Goal: Task Accomplishment & Management: Use online tool/utility

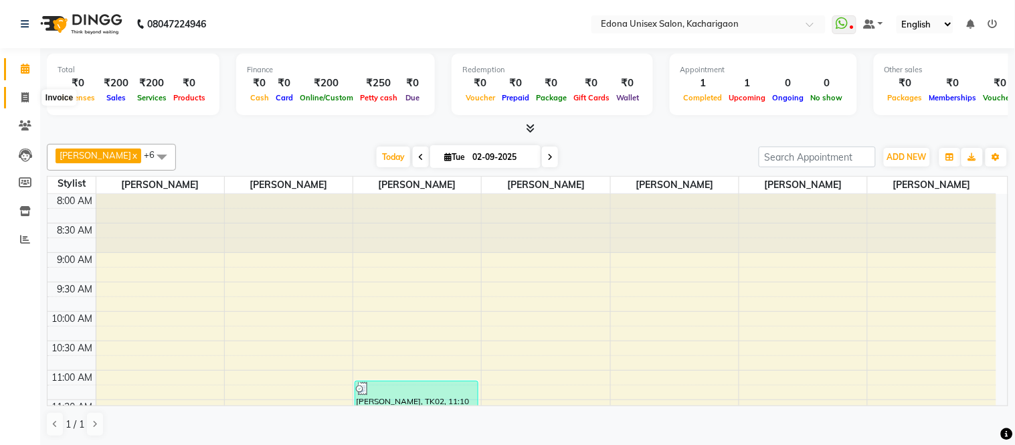
drag, startPoint x: 0, startPoint y: 0, endPoint x: 39, endPoint y: 92, distance: 100.1
click at [22, 95] on icon at bounding box center [24, 97] width 7 height 10
select select "service"
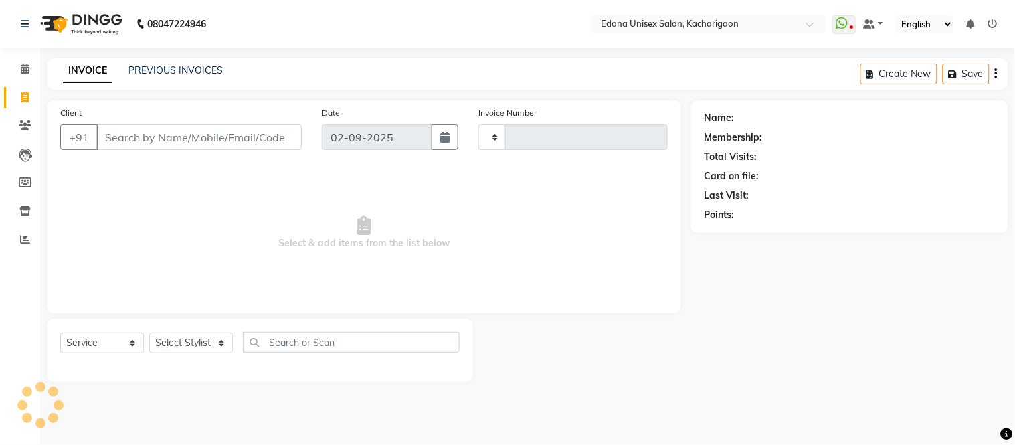
type input "2279"
select select "5389"
click at [199, 140] on input "Client" at bounding box center [198, 136] width 205 height 25
click at [130, 345] on select "Select Service Product Membership Package Voucher Prepaid Gift Card" at bounding box center [102, 342] width 84 height 21
select select "product"
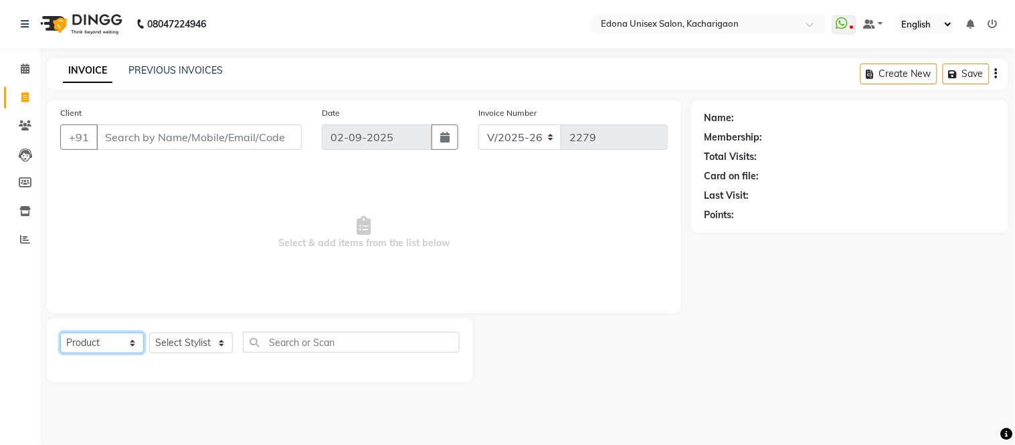
click at [60, 333] on select "Select Service Product Membership Package Voucher Prepaid Gift Card" at bounding box center [102, 342] width 84 height 21
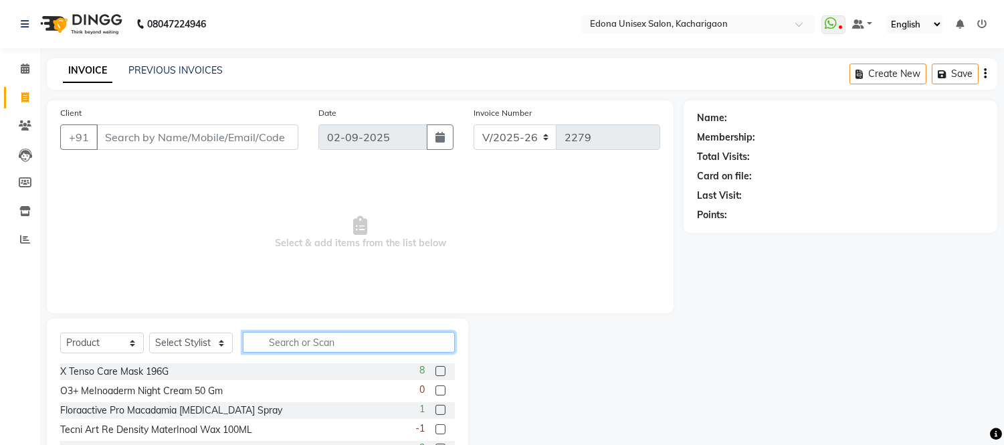
click at [282, 342] on input "text" at bounding box center [349, 342] width 212 height 21
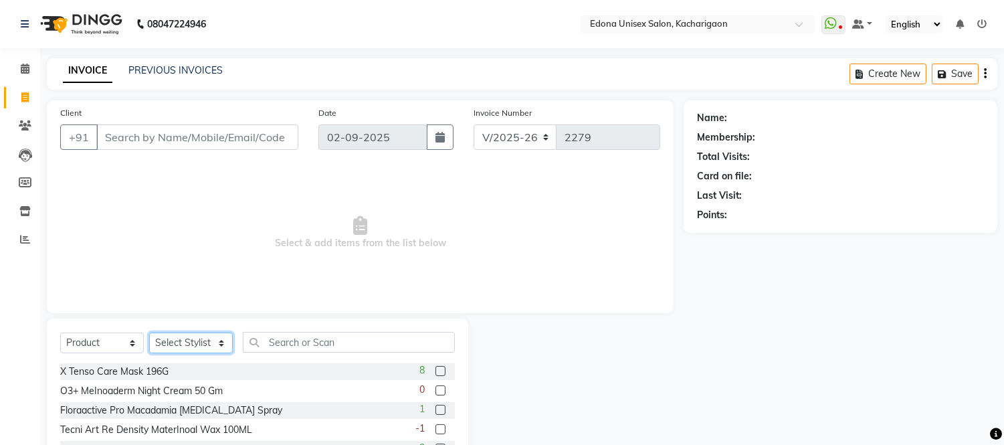
click at [211, 339] on select "Select Stylist Admin Anju Sonar Bir Basumtary Bishal Bharma Hemen Daimari Hombr…" at bounding box center [191, 342] width 84 height 21
select select "35927"
click at [149, 333] on select "Select Stylist Admin Anju Sonar Bir Basumtary Bishal Bharma Hemen Daimari Hombr…" at bounding box center [191, 342] width 84 height 21
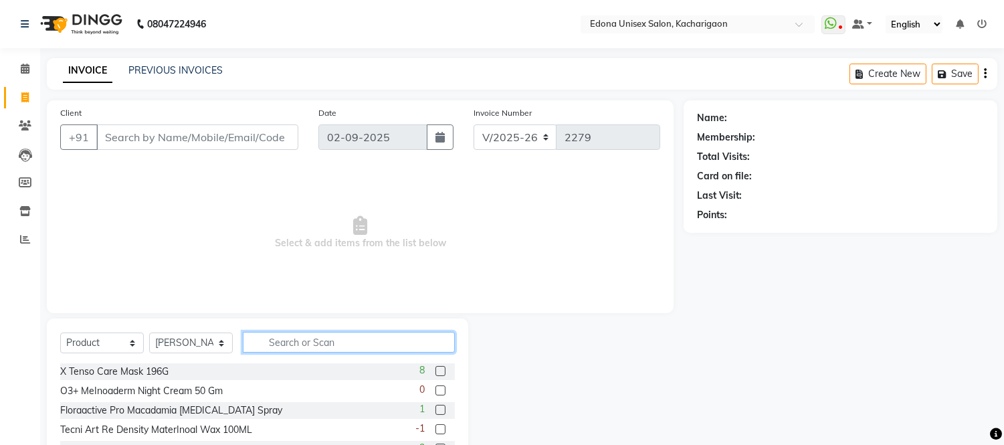
click at [306, 350] on input "text" at bounding box center [349, 342] width 212 height 21
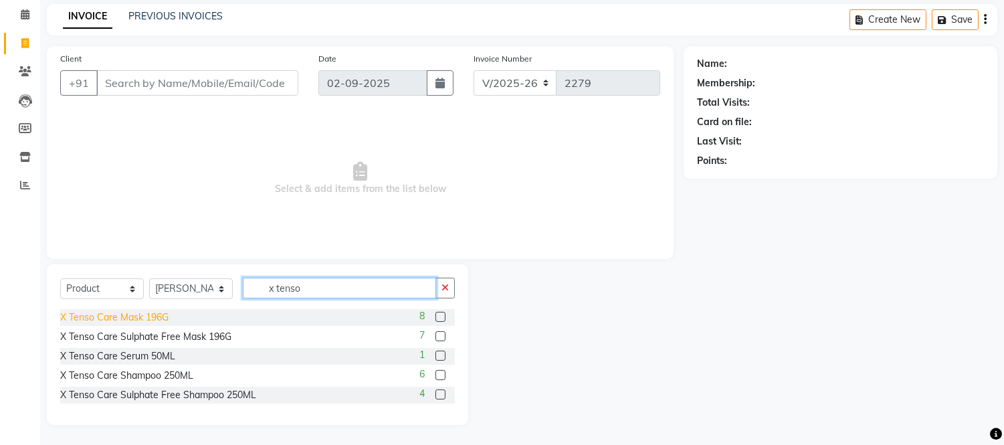
type input "x tenso"
click at [157, 312] on div "X Tenso Care Mask 196G" at bounding box center [114, 317] width 108 height 14
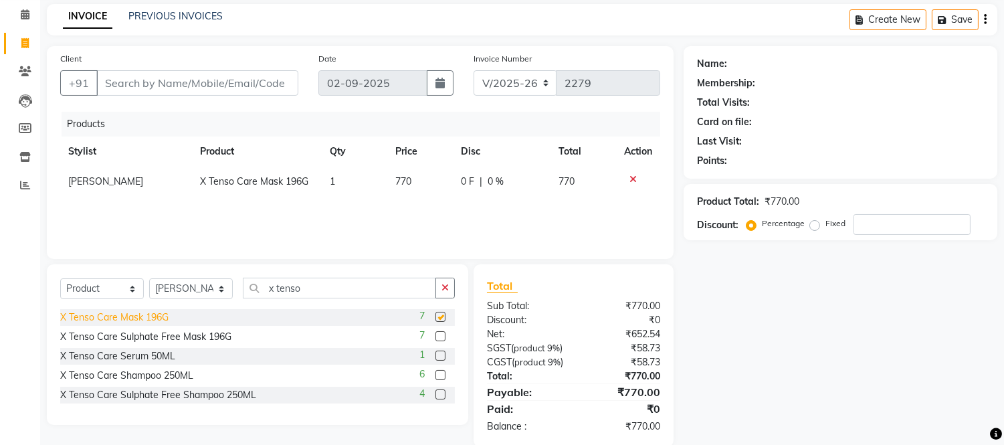
checkbox input "false"
click at [171, 373] on div "X Tenso Care Shampoo 250ML" at bounding box center [126, 376] width 133 height 14
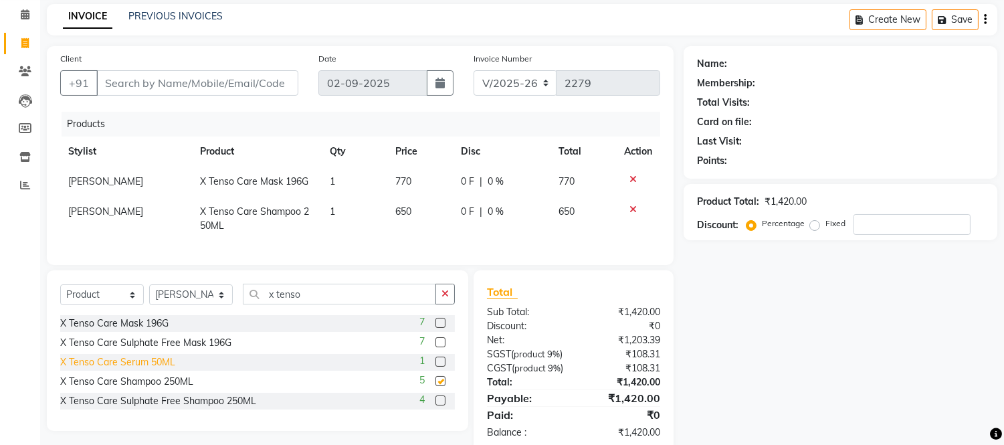
checkbox input "false"
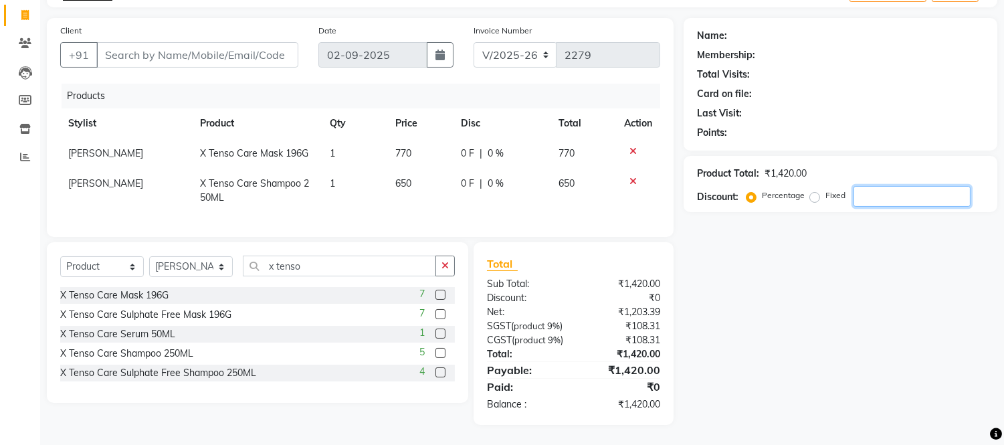
click at [855, 186] on input "number" at bounding box center [912, 196] width 117 height 21
type input "5"
click at [778, 272] on div "Name: Membership: Total Visits: Card on file: Last Visit: Points: Product Total…" at bounding box center [846, 221] width 324 height 407
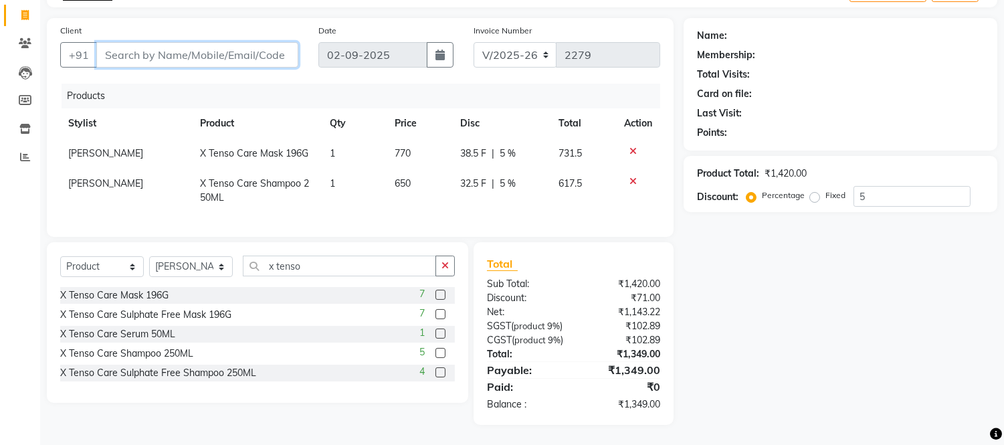
click at [227, 42] on input "Client" at bounding box center [197, 54] width 202 height 25
type input "9"
type input "0"
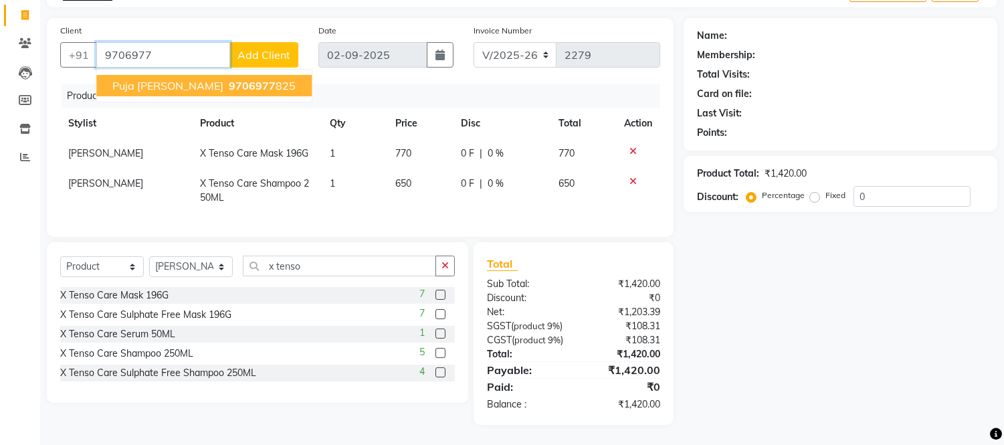
click at [226, 79] on ngb-highlight "9706977 825" at bounding box center [261, 85] width 70 height 13
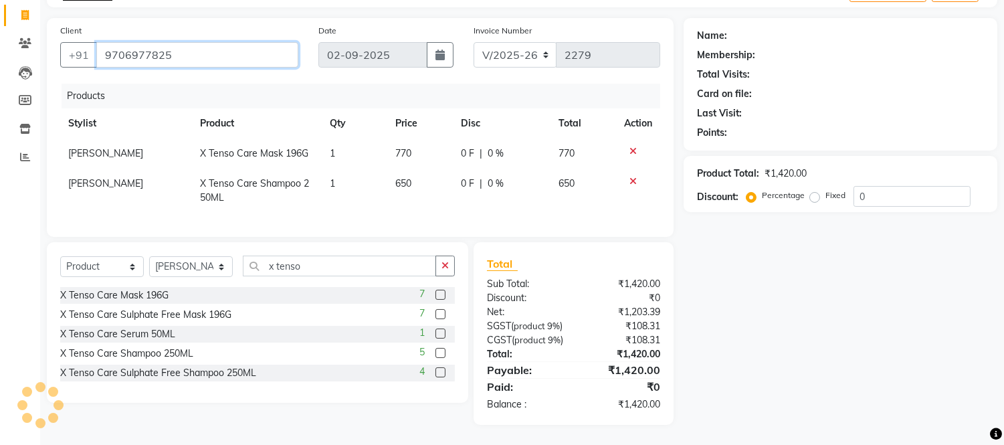
type input "9706977825"
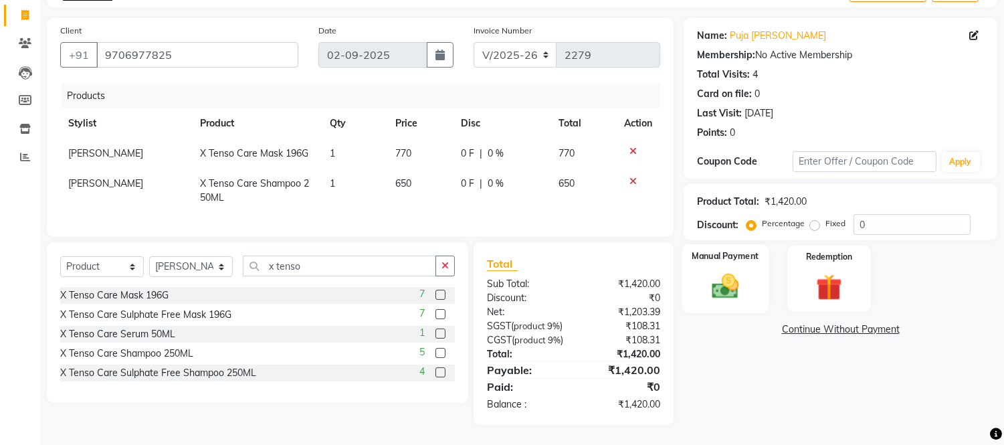
click at [741, 271] on img at bounding box center [726, 286] width 44 height 31
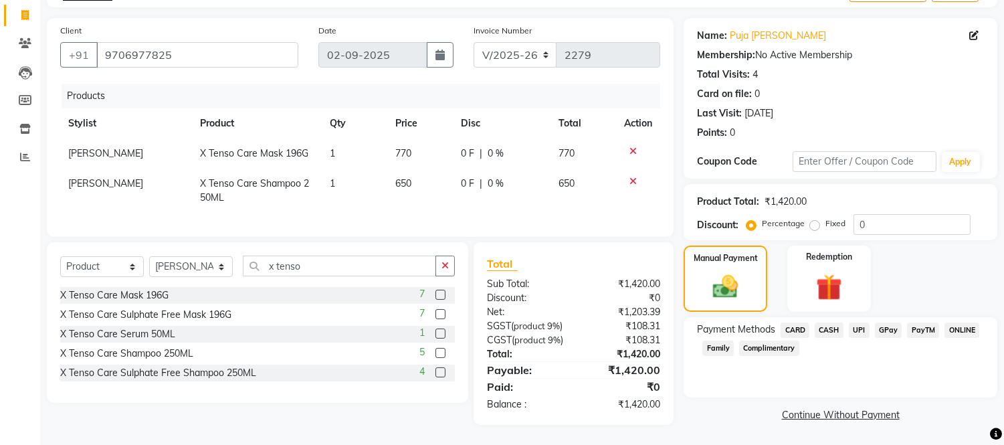
click at [853, 408] on link "Continue Without Payment" at bounding box center [840, 415] width 308 height 14
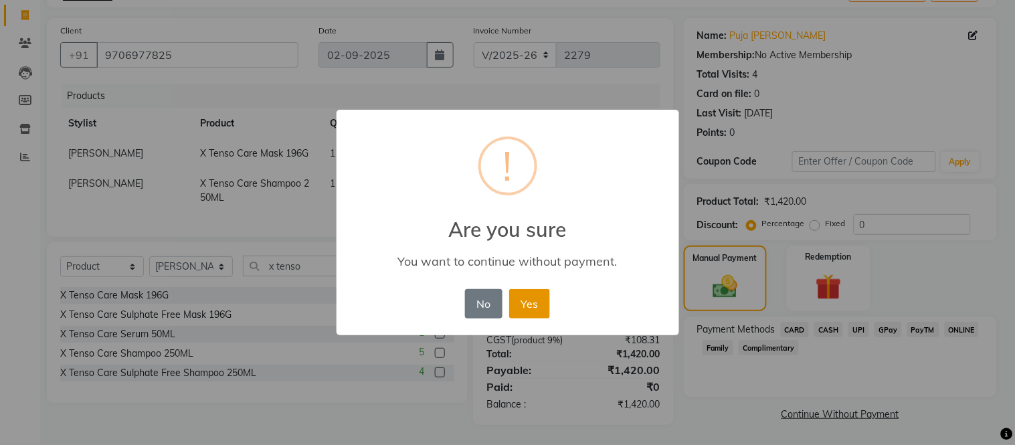
click at [533, 301] on button "Yes" at bounding box center [529, 303] width 41 height 29
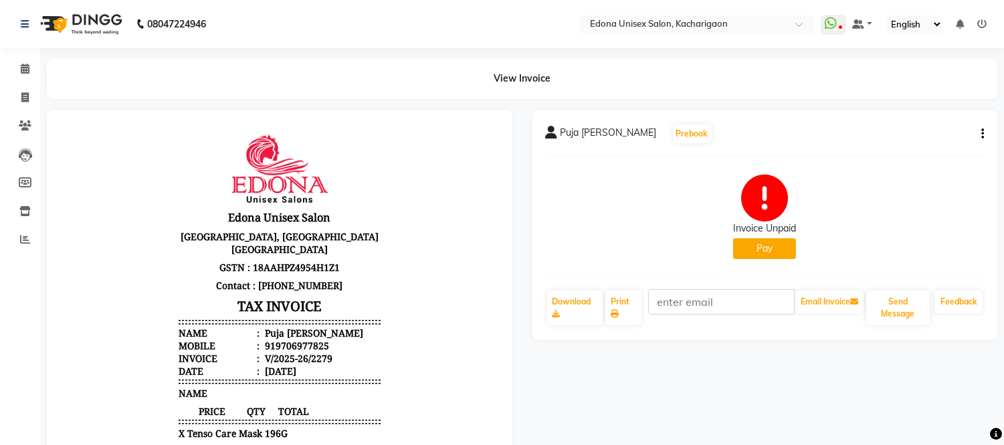
scroll to position [10, 0]
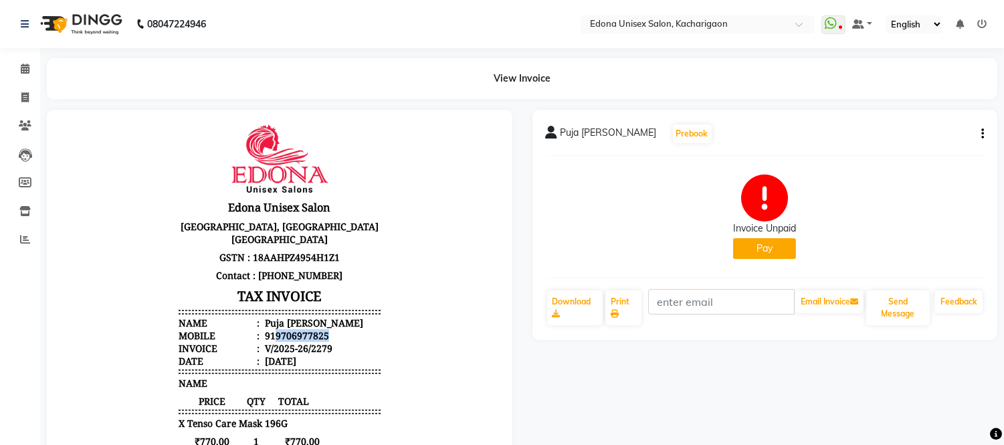
drag, startPoint x: 315, startPoint y: 322, endPoint x: 266, endPoint y: 318, distance: 49.6
click at [266, 328] on div "919706977825" at bounding box center [295, 334] width 67 height 13
drag, startPoint x: 229, startPoint y: 193, endPoint x: 559, endPoint y: 391, distance: 384.7
click at [559, 391] on div "Puja Asopa Prebook Invoice Unpaid Pay Download Print Email Invoice Send Message…" at bounding box center [765, 381] width 486 height 542
drag, startPoint x: 321, startPoint y: 318, endPoint x: 263, endPoint y: 321, distance: 58.3
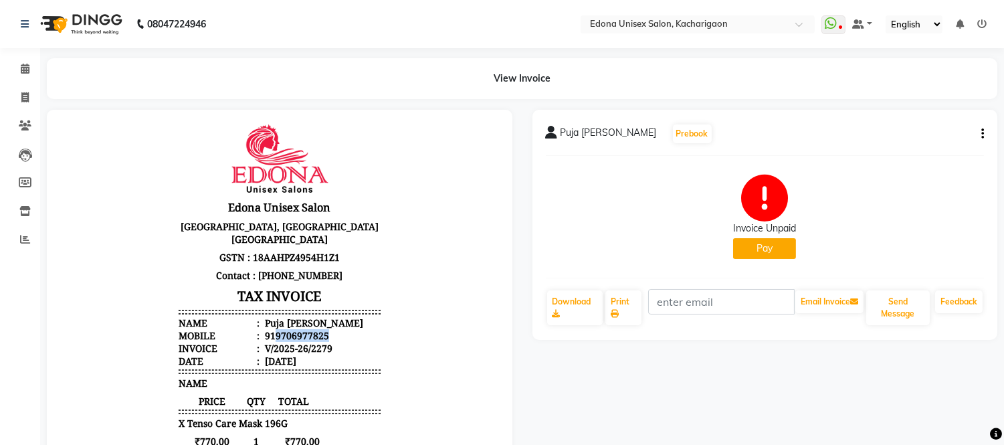
click at [263, 328] on li "Mobile : 919706977825" at bounding box center [280, 334] width 202 height 13
copy div "9706977825"
click at [25, 98] on icon at bounding box center [24, 97] width 7 height 10
select select "service"
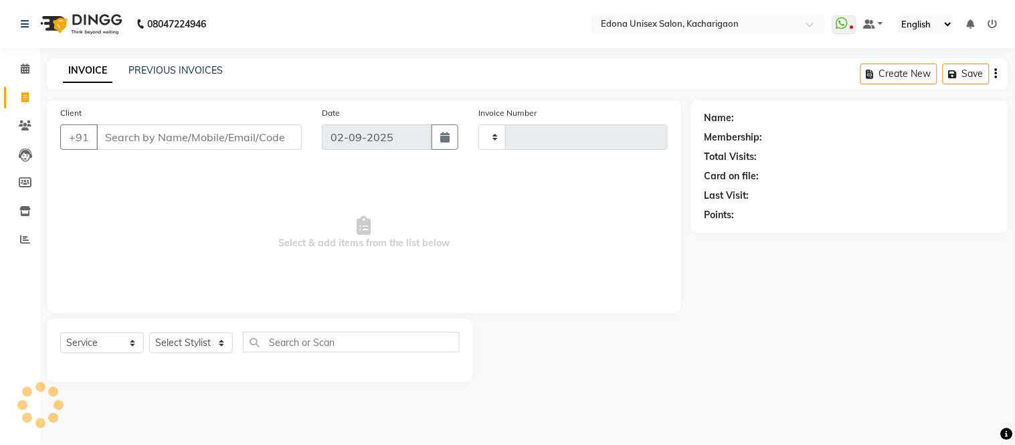
type input "2280"
select select "5389"
click at [225, 147] on input "Client" at bounding box center [198, 136] width 205 height 25
type input "9706977825"
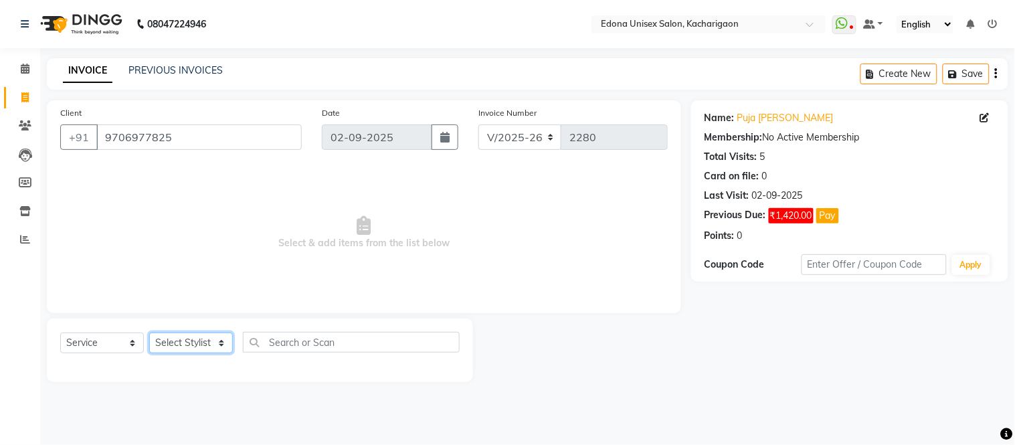
click at [208, 349] on select "Select Stylist Admin Anju Sonar Bir Basumtary Bishal Bharma Hemen Daimari Hombr…" at bounding box center [191, 342] width 84 height 21
click at [108, 335] on select "Select Service Product Membership Package Voucher Prepaid Gift Card" at bounding box center [102, 342] width 84 height 21
select select "product"
click at [60, 333] on select "Select Service Product Membership Package Voucher Prepaid Gift Card" at bounding box center [102, 342] width 84 height 21
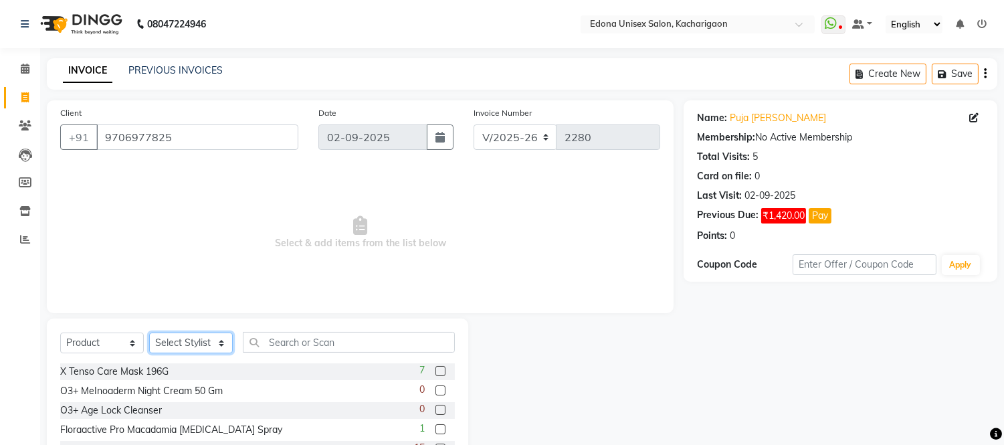
click at [214, 341] on select "Select Stylist Admin Anju Sonar Bir Basumtary Bishal Bharma Hemen Daimari Hombr…" at bounding box center [191, 342] width 84 height 21
select select "35927"
click at [149, 333] on select "Select Stylist Admin Anju Sonar Bir Basumtary Bishal Bharma Hemen Daimari Hombr…" at bounding box center [191, 342] width 84 height 21
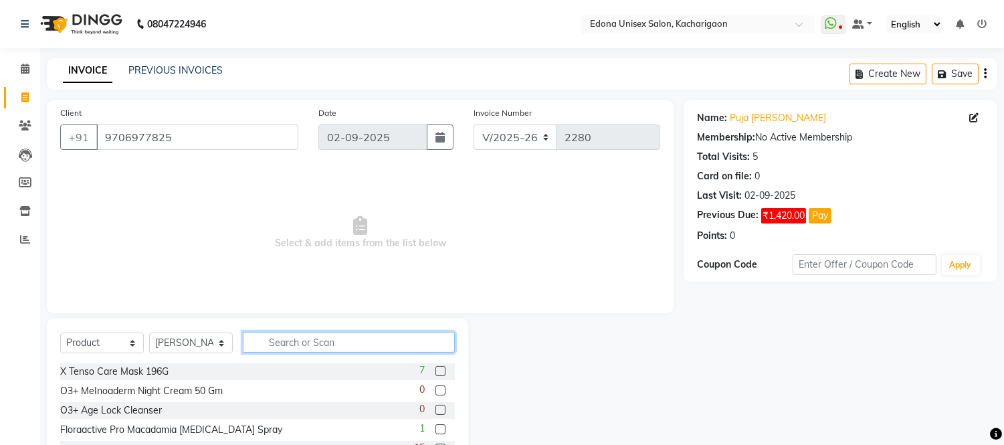
click at [328, 340] on input "text" at bounding box center [349, 342] width 212 height 21
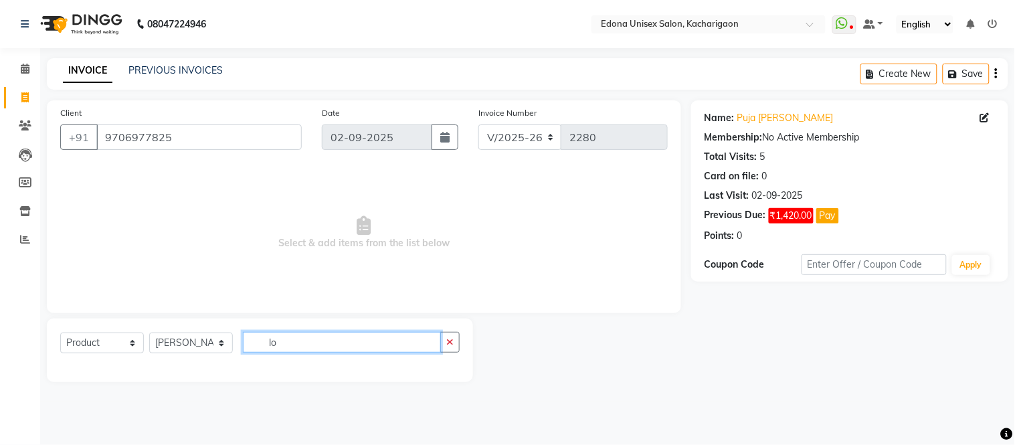
type input "l"
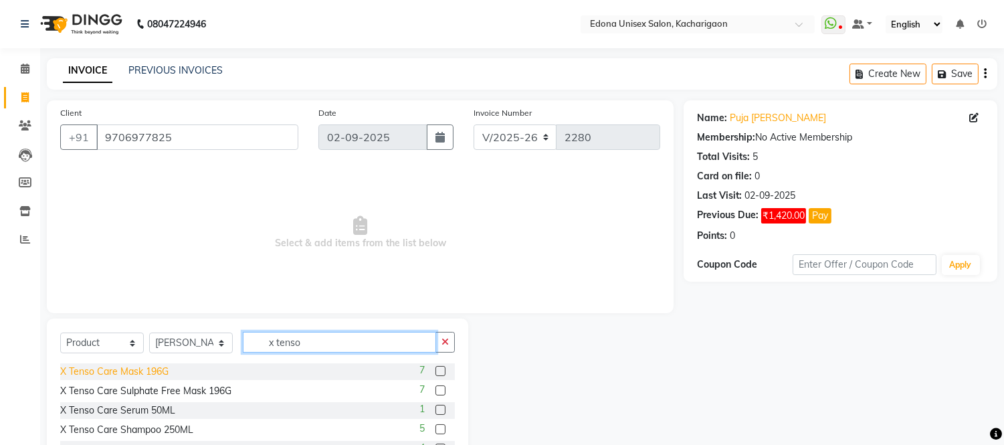
type input "x tenso"
click at [134, 368] on div "X Tenso Care Mask 196G" at bounding box center [114, 372] width 108 height 14
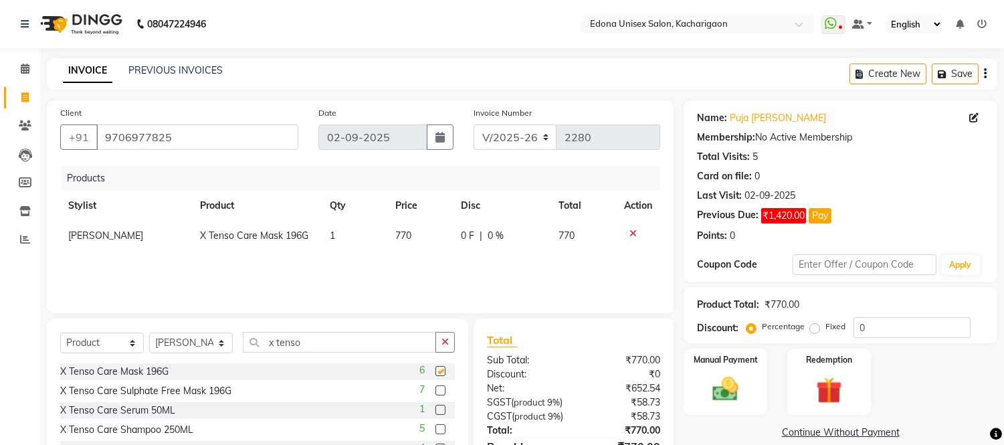
checkbox input "false"
click at [149, 427] on div "X Tenso Care Shampoo 250ML" at bounding box center [126, 430] width 133 height 14
checkbox input "false"
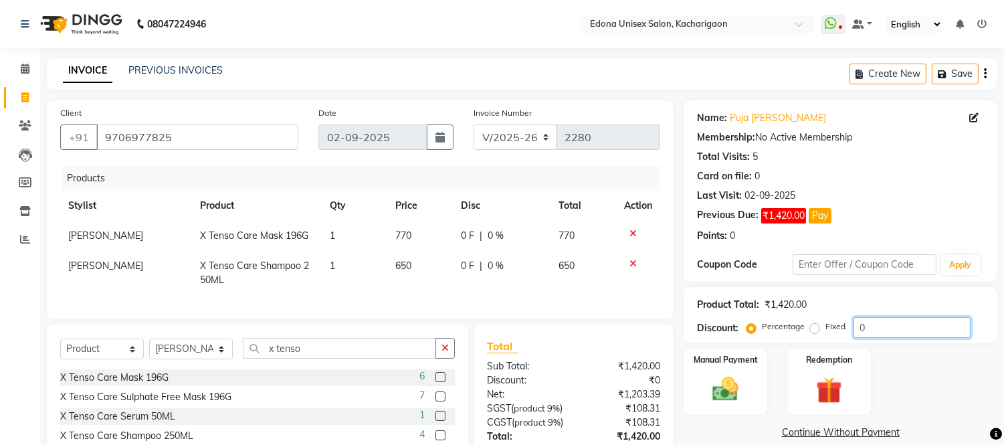
click at [919, 322] on input "0" at bounding box center [912, 327] width 117 height 21
type input "05"
click at [949, 166] on div "Name: Puja Asopa Membership: No Active Membership Total Visits: 5 Card on file:…" at bounding box center [840, 174] width 287 height 137
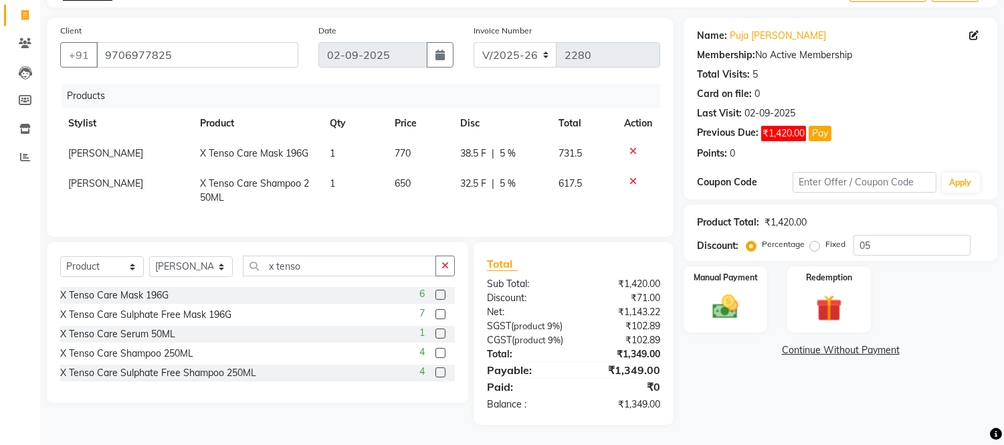
click at [838, 343] on link "Continue Without Payment" at bounding box center [840, 350] width 308 height 14
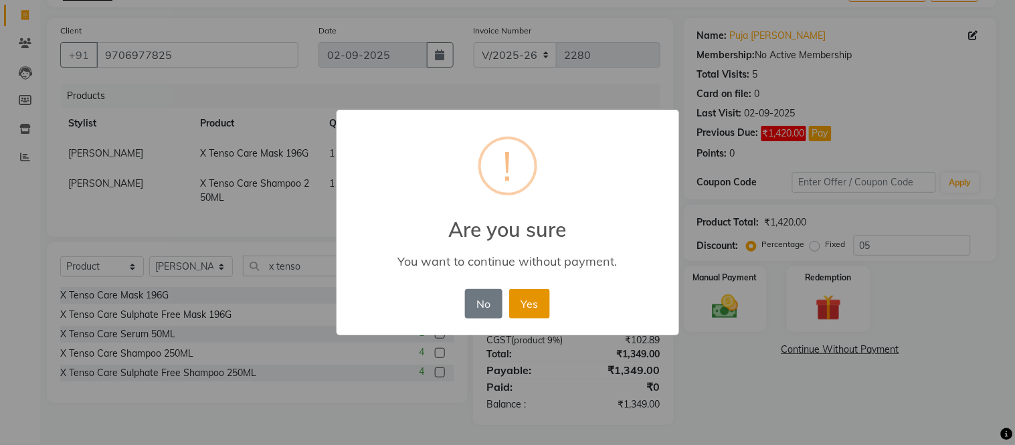
click at [549, 308] on button "Yes" at bounding box center [529, 303] width 41 height 29
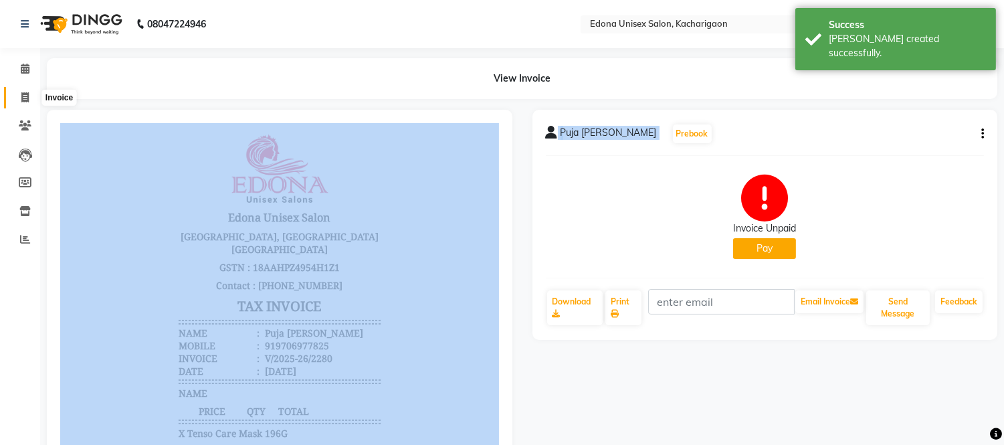
drag, startPoint x: 23, startPoint y: 96, endPoint x: 62, endPoint y: 99, distance: 38.2
click at [23, 96] on icon at bounding box center [24, 97] width 7 height 10
select select "service"
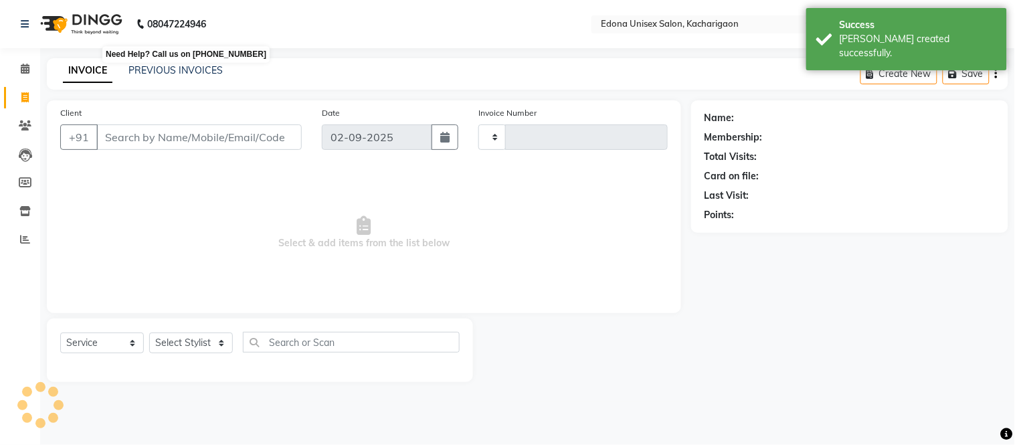
type input "2281"
select select "5389"
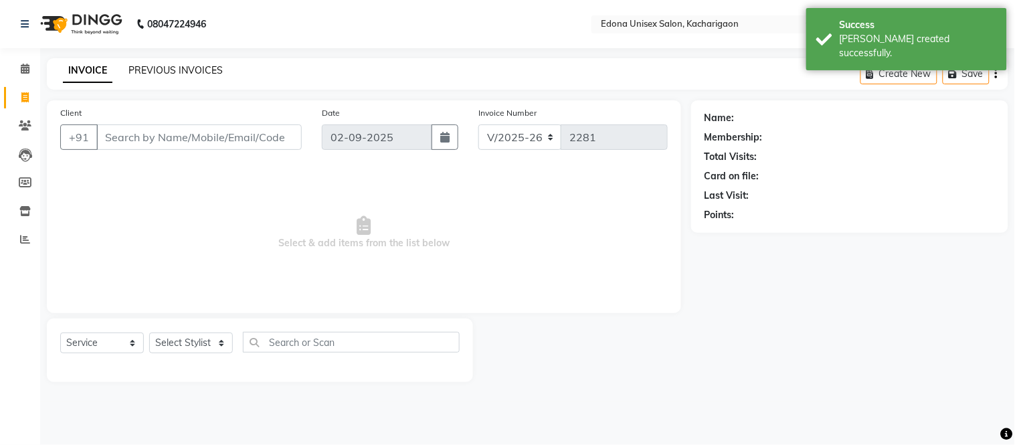
click at [189, 67] on link "PREVIOUS INVOICES" at bounding box center [175, 70] width 94 height 12
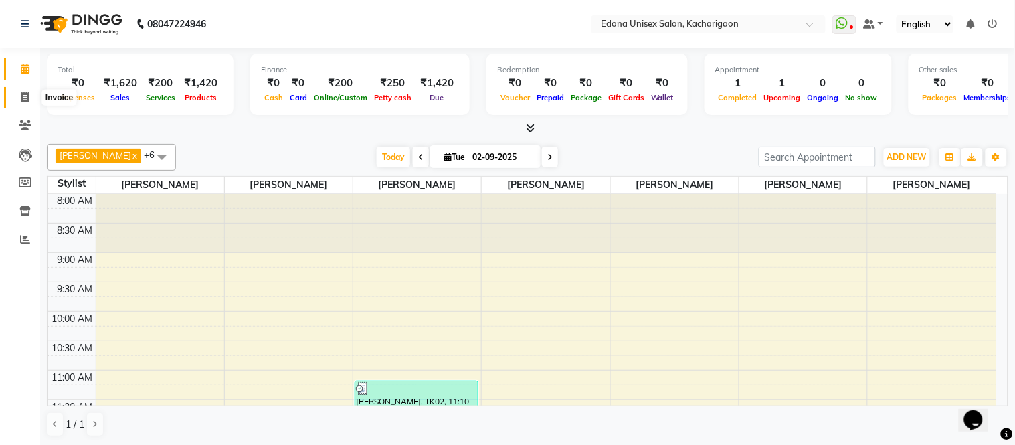
click at [23, 92] on icon at bounding box center [24, 97] width 7 height 10
select select "5389"
select select "service"
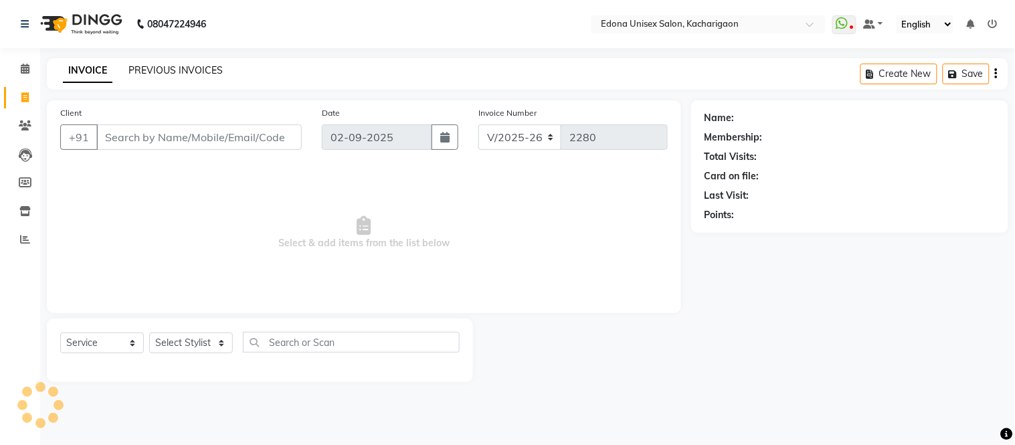
click at [179, 64] on link "PREVIOUS INVOICES" at bounding box center [175, 70] width 94 height 12
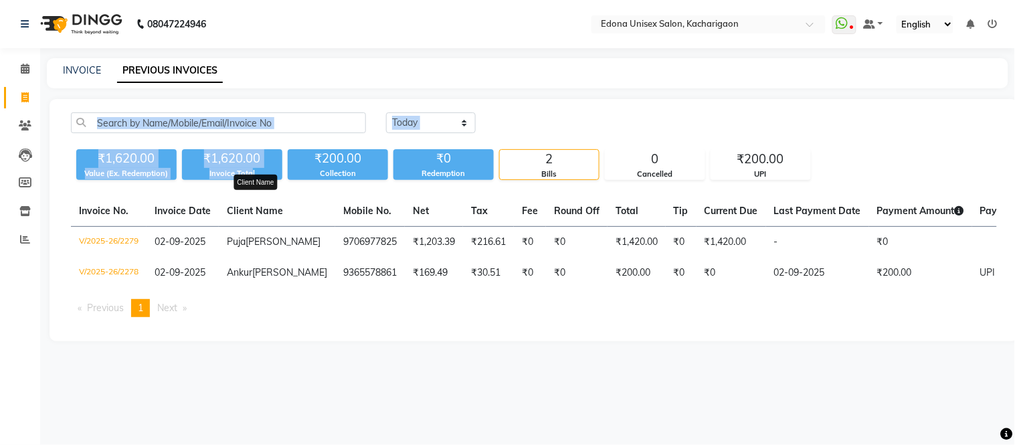
click at [355, 0] on html "08047224946 Select Location × [GEOGRAPHIC_DATA] Unisex Salon, Kacharigaon Whats…" at bounding box center [507, 222] width 1015 height 445
